Goal: Navigation & Orientation: Find specific page/section

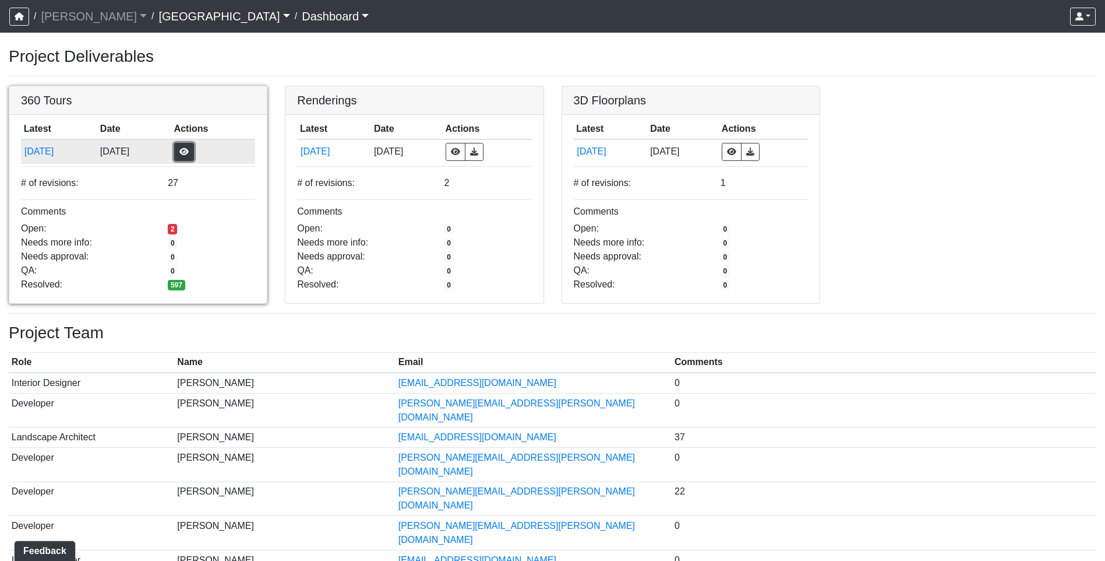
click at [194, 154] on button "button" at bounding box center [184, 152] width 20 height 18
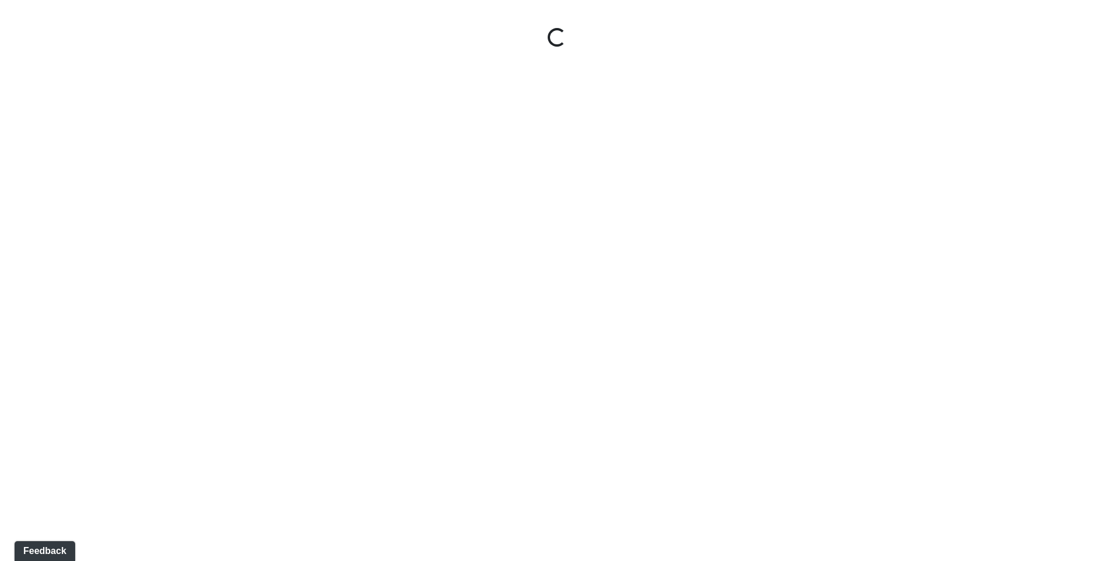
select select "gontoaMErPAtzSBVXh4ptW"
select select "h3ebyGk32eUmSzz99H473o"
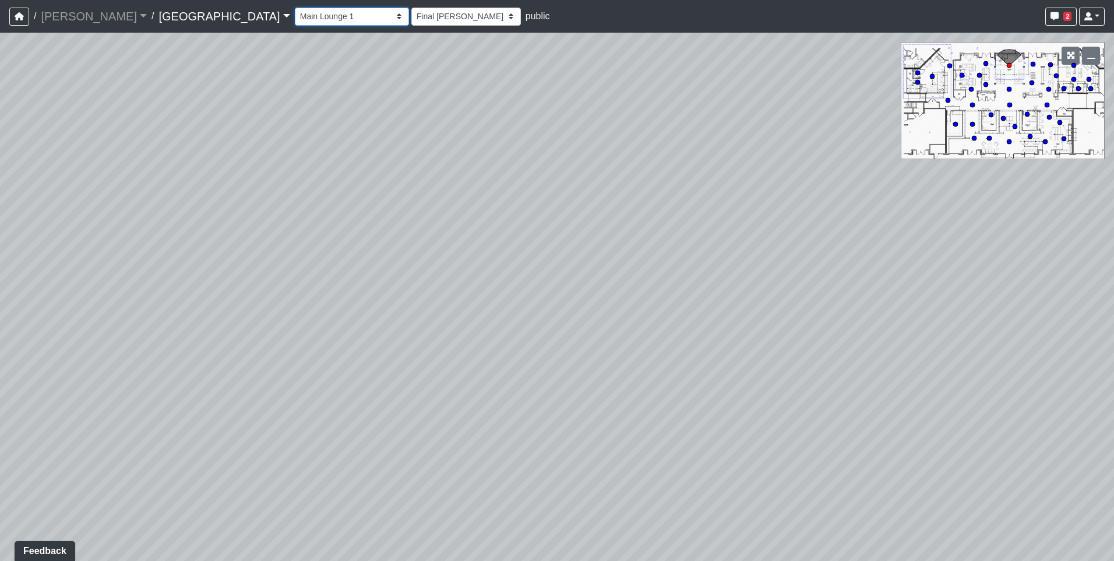
click at [295, 12] on select "Breezeway Entry Fireplace 1 Fireplace 2 Gate Golf Holes Shade Sails Sidewalk 1 …" at bounding box center [352, 17] width 114 height 18
click at [295, 8] on select "Breezeway Entry Fireplace 1 Fireplace 2 Gate Golf Holes Shade Sails Sidewalk 1 …" at bounding box center [352, 17] width 114 height 18
select select "b93sUvBngJfbws6jhY3nA7"
select select "h3ebyGk32eUmSzz99H473o"
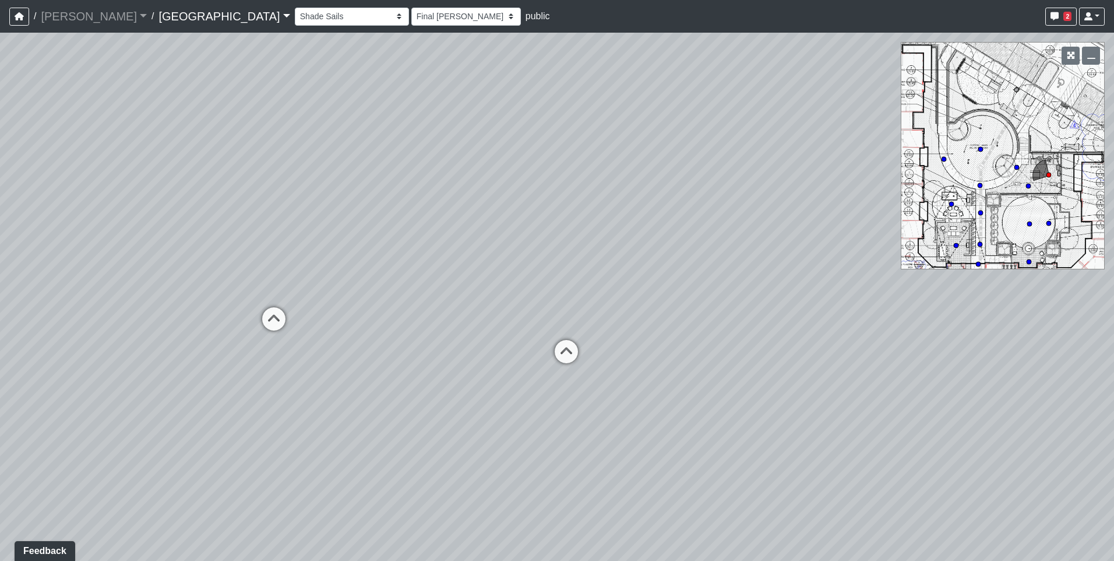
drag, startPoint x: 558, startPoint y: 413, endPoint x: 382, endPoint y: 386, distance: 177.4
click at [382, 386] on div "Loading... Pool Courtyard Entry 1 Loading... Main Lounge 2 Loading... Pool Cour…" at bounding box center [557, 297] width 1114 height 528
click at [566, 351] on icon at bounding box center [566, 357] width 35 height 35
select select "hsXZtTYoWE68yZMGypXg5q"
select select "h3ebyGk32eUmSzz99H473o"
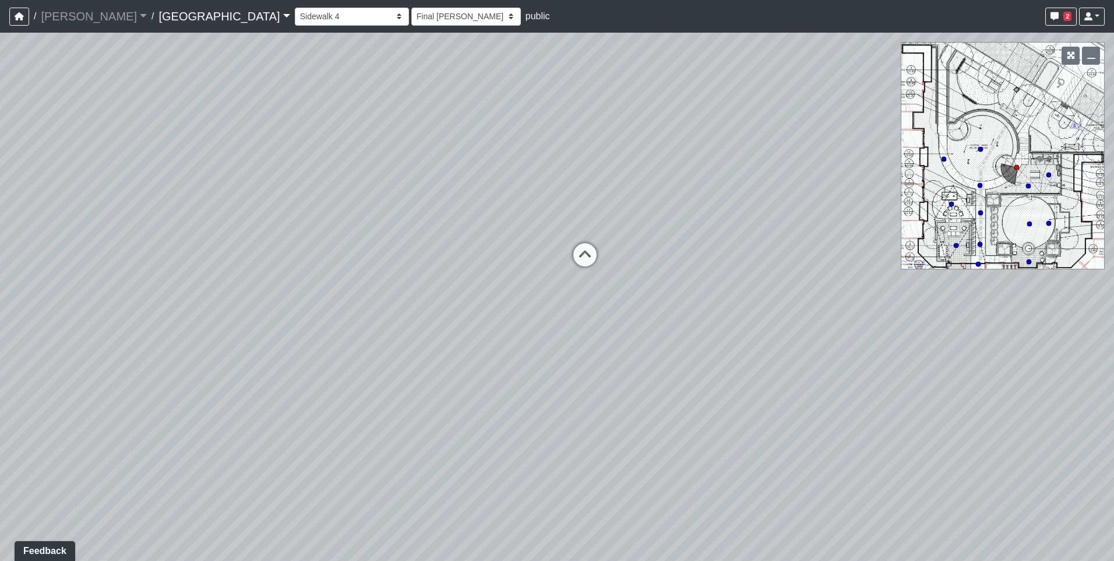
drag, startPoint x: 395, startPoint y: 352, endPoint x: 642, endPoint y: 289, distance: 255.0
click at [999, 268] on div "Loading... Pool Courtyard Entry 1 Loading... Main Lounge 2 Loading... Pool Cour…" at bounding box center [557, 297] width 1114 height 528
drag, startPoint x: 453, startPoint y: 290, endPoint x: 977, endPoint y: 272, distance: 523.6
click at [977, 272] on div "Loading... Pool Courtyard Entry 1 Loading... Main Lounge 2 Loading... Pool Cour…" at bounding box center [557, 297] width 1114 height 528
drag, startPoint x: 469, startPoint y: 314, endPoint x: 1062, endPoint y: 314, distance: 593.2
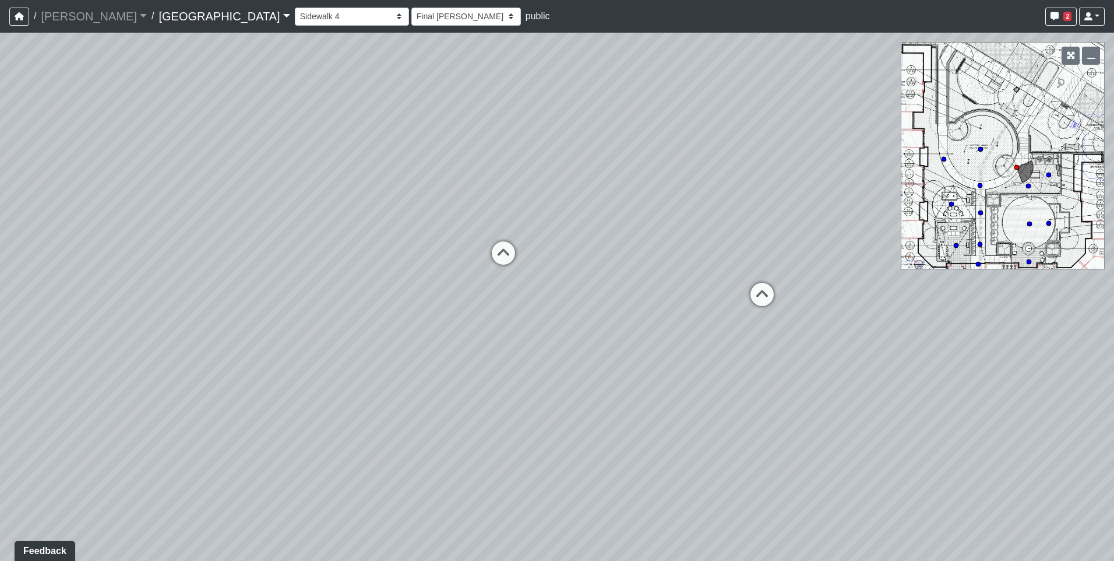
click at [1062, 314] on div "Loading... Pool Courtyard Entry 1 Loading... Main Lounge 2 Loading... Pool Cour…" at bounding box center [557, 297] width 1114 height 528
drag, startPoint x: 682, startPoint y: 347, endPoint x: 564, endPoint y: 278, distance: 137.6
click at [564, 278] on div "Loading... Pool Courtyard Entry 1 Loading... Main Lounge 2 Loading... Pool Cour…" at bounding box center [557, 297] width 1114 height 528
drag, startPoint x: 555, startPoint y: 199, endPoint x: 248, endPoint y: 239, distance: 310.2
click at [248, 239] on div "Loading... Pool Courtyard Entry 1 Loading... Main Lounge 2 Loading... Pool Cour…" at bounding box center [557, 297] width 1114 height 528
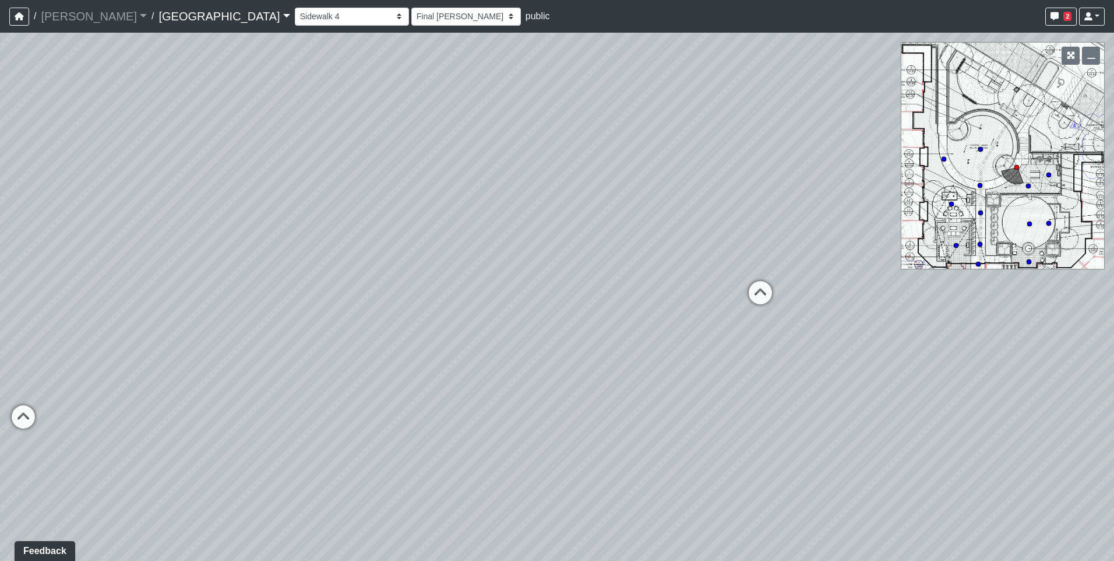
drag, startPoint x: 708, startPoint y: 252, endPoint x: 301, endPoint y: 299, distance: 410.1
click at [301, 299] on div "Loading... Pool Courtyard Entry 1 Loading... Main Lounge 2 Loading... Pool Cour…" at bounding box center [557, 297] width 1114 height 528
click at [643, 296] on icon at bounding box center [635, 307] width 35 height 35
select select "h2Ljgq5k7pVKEairBLeMDA"
select select "h3ebyGk32eUmSzz99H473o"
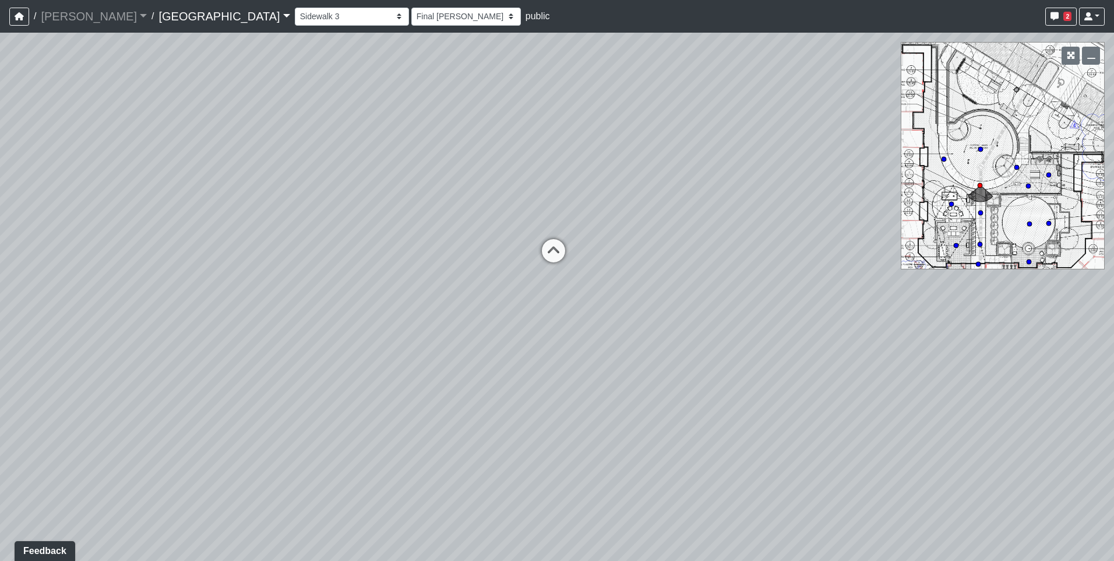
drag, startPoint x: 459, startPoint y: 319, endPoint x: 891, endPoint y: 269, distance: 434.6
click at [891, 269] on div "Loading... Pool Courtyard Entry 1 Loading... Main Lounge 2 Loading... Pool Cour…" at bounding box center [557, 297] width 1114 height 528
click at [550, 249] on icon at bounding box center [553, 256] width 35 height 35
select select "aKnx4LbkW4vTTeN38Co3z9"
select select "h3ebyGk32eUmSzz99H473o"
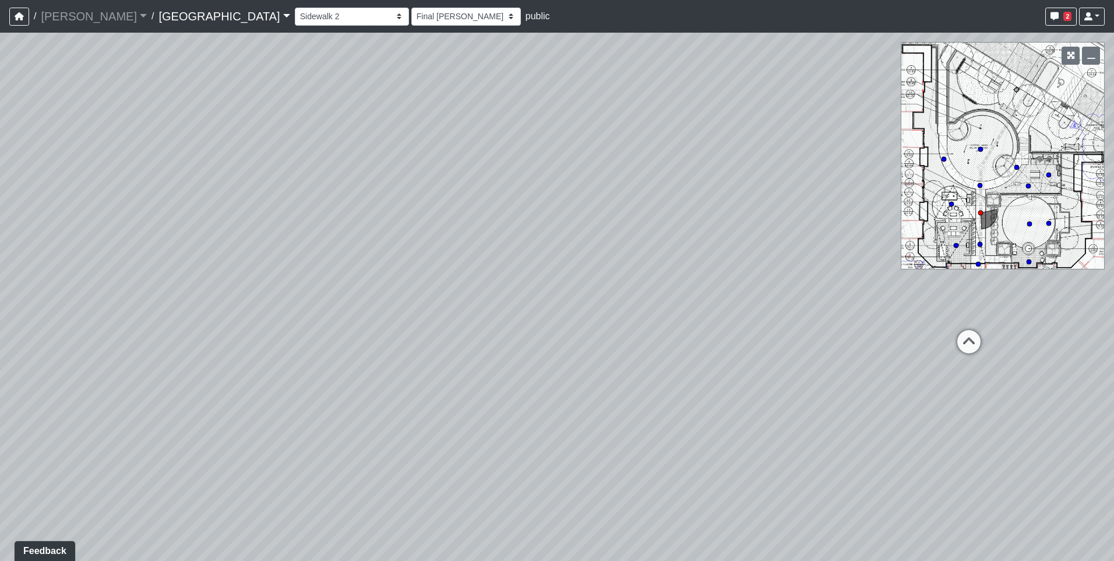
drag, startPoint x: 344, startPoint y: 248, endPoint x: 831, endPoint y: 279, distance: 487.6
click at [831, 279] on div "Loading... Pool Courtyard Entry 1 Loading... Main Lounge 2 Loading... Pool Cour…" at bounding box center [557, 297] width 1114 height 528
drag, startPoint x: 411, startPoint y: 284, endPoint x: 779, endPoint y: 247, distance: 369.0
click at [779, 247] on div "Loading... Pool Courtyard Entry 1 Loading... Main Lounge 2 Loading... Pool Cour…" at bounding box center [557, 297] width 1114 height 528
drag, startPoint x: 357, startPoint y: 277, endPoint x: 793, endPoint y: 208, distance: 441.3
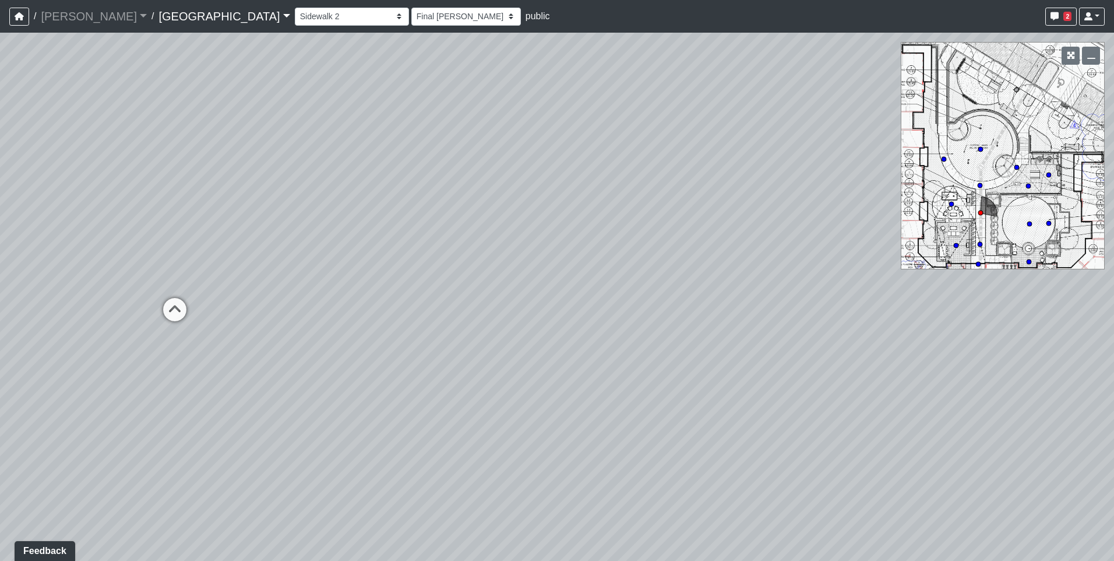
click at [793, 208] on div "Loading... Pool Courtyard Entry 1 Loading... Main Lounge 2 Loading... Pool Cour…" at bounding box center [557, 297] width 1114 height 528
drag, startPoint x: 409, startPoint y: 249, endPoint x: 643, endPoint y: 238, distance: 234.5
click at [643, 238] on div "Loading... Pool Courtyard Entry 1 Loading... Main Lounge 2 Loading... Pool Cour…" at bounding box center [557, 297] width 1114 height 528
click at [464, 229] on icon at bounding box center [462, 230] width 35 height 35
select select "h2Ljgq5k7pVKEairBLeMDA"
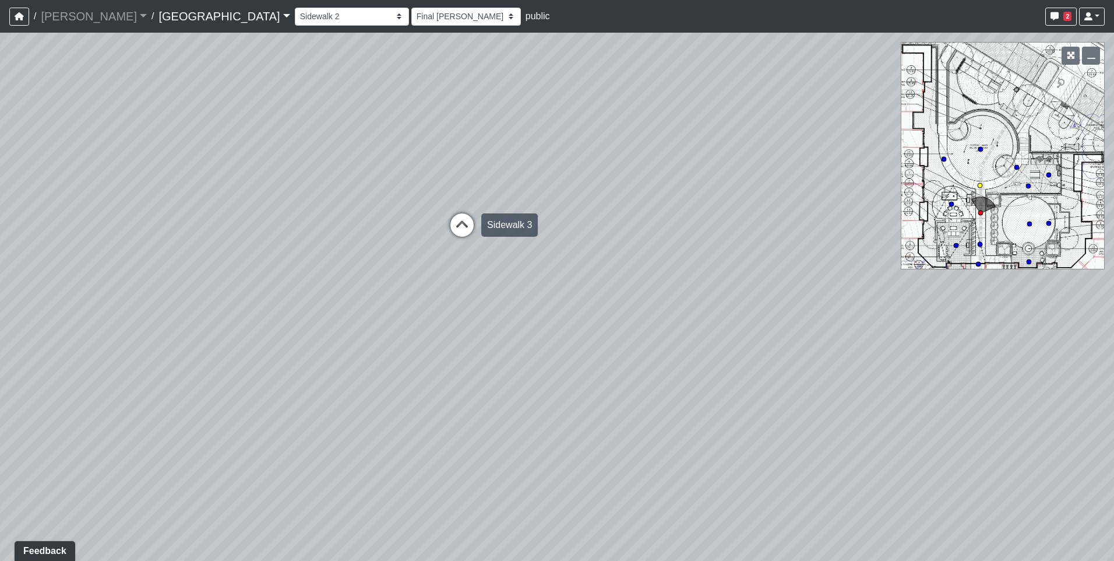
select select "h3ebyGk32eUmSzz99H473o"
drag, startPoint x: 597, startPoint y: 276, endPoint x: 280, endPoint y: 297, distance: 318.3
click at [281, 297] on div "Loading... Pool Courtyard Entry 1 Loading... Main Lounge 2 Loading... Pool Cour…" at bounding box center [557, 297] width 1114 height 528
drag, startPoint x: 631, startPoint y: 249, endPoint x: 234, endPoint y: 286, distance: 398.0
click at [234, 286] on div "Loading... Pool Courtyard Entry 1 Loading... Main Lounge 2 Loading... Pool Cour…" at bounding box center [557, 297] width 1114 height 528
